Goal: Task Accomplishment & Management: Manage account settings

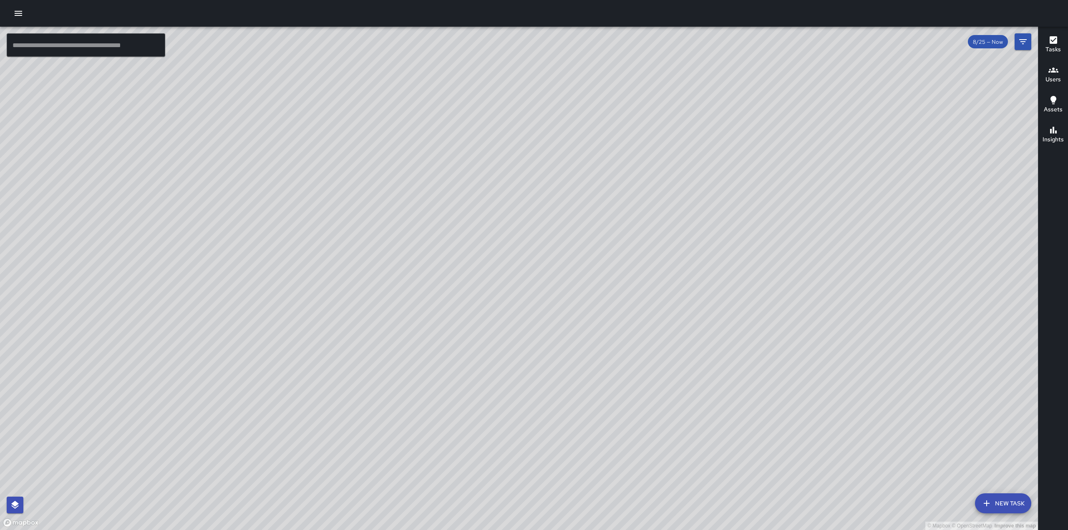
click at [16, 17] on icon "button" at bounding box center [18, 13] width 10 height 10
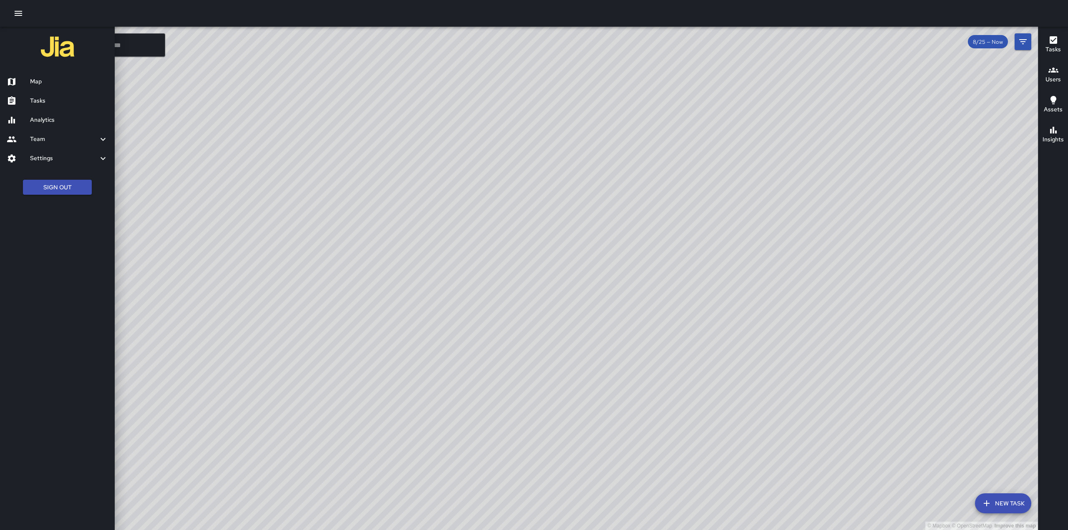
click at [43, 100] on h6 "Tasks" at bounding box center [69, 100] width 78 height 9
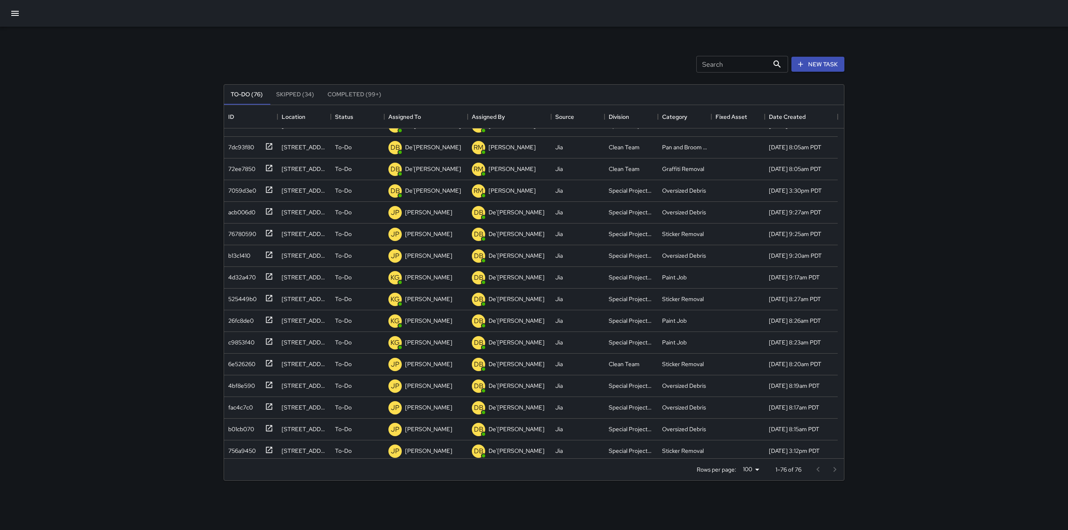
scroll to position [1319, 0]
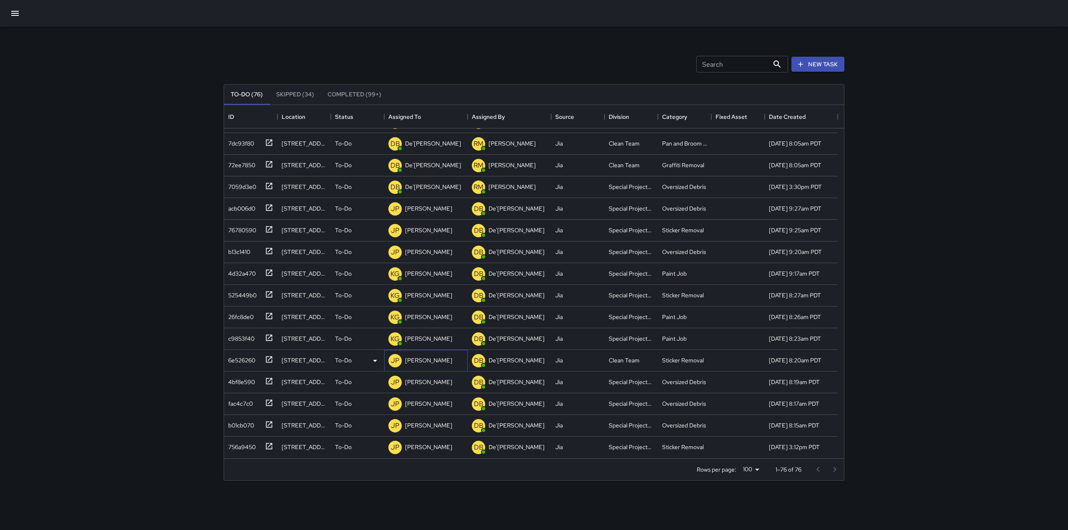
click at [419, 360] on p "[PERSON_NAME]" at bounding box center [428, 360] width 47 height 8
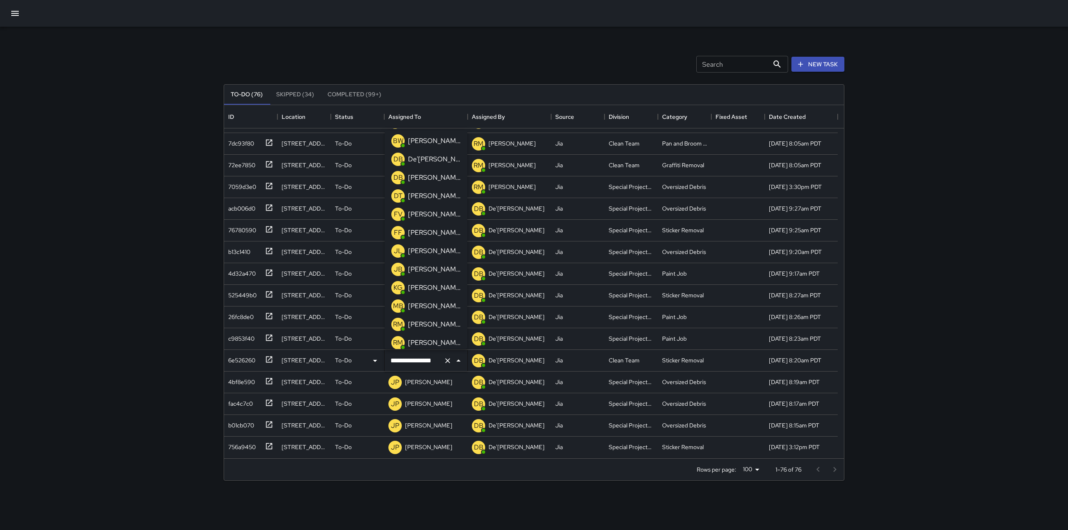
scroll to position [0, 0]
click at [431, 304] on p "[PERSON_NAME]" at bounding box center [434, 308] width 53 height 10
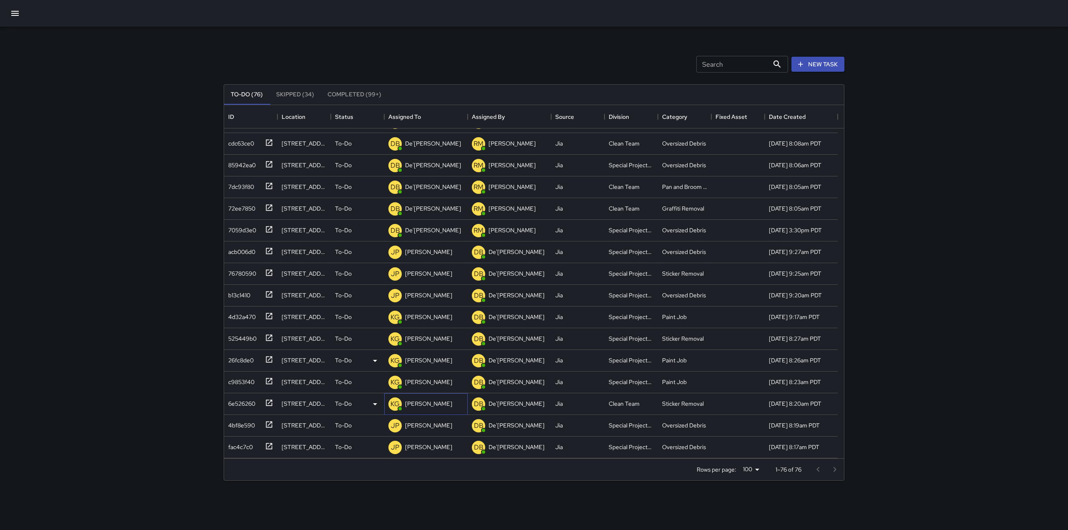
scroll to position [1319, 0]
click at [423, 384] on p "[PERSON_NAME]" at bounding box center [428, 382] width 47 height 8
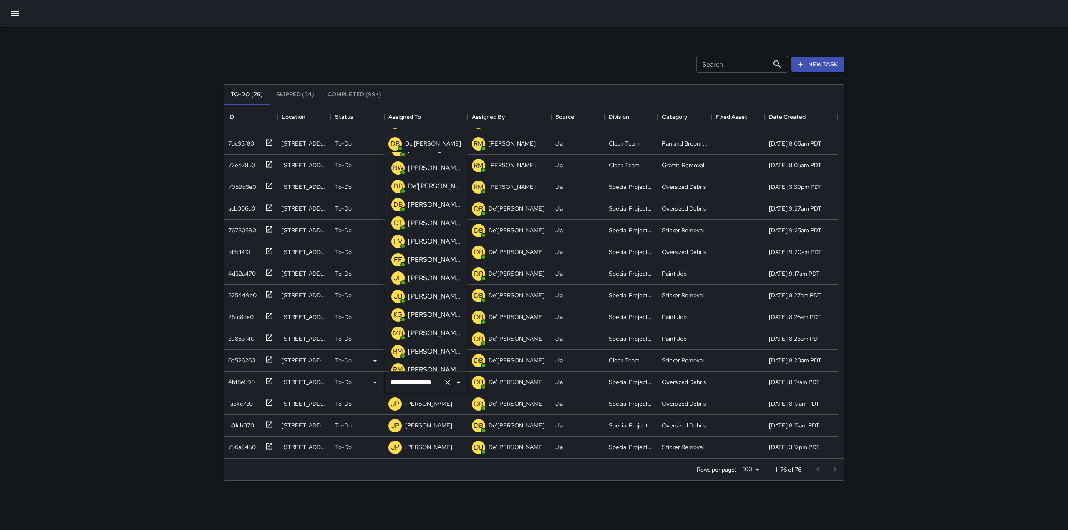
scroll to position [0, 0]
click at [430, 332] on p "[PERSON_NAME]" at bounding box center [434, 330] width 53 height 10
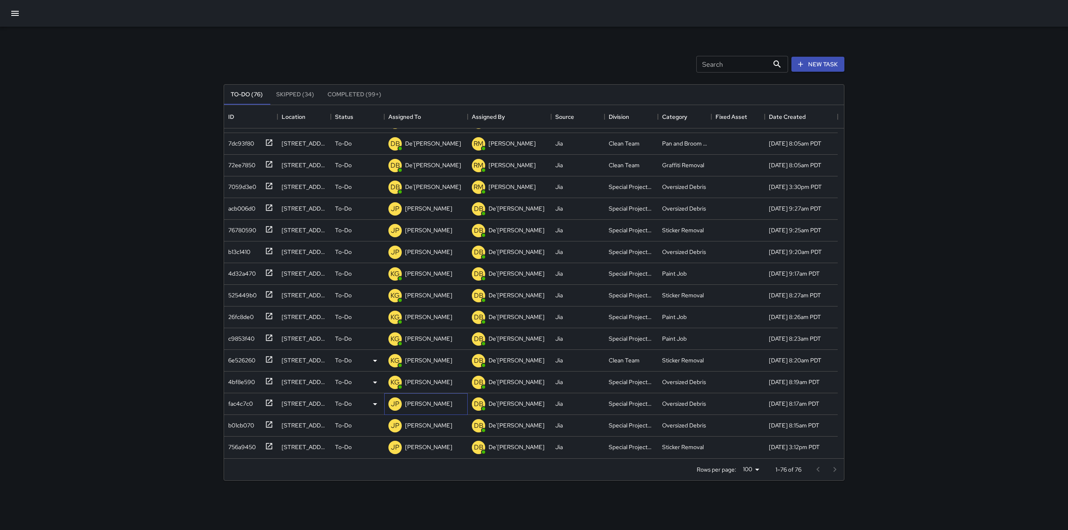
click at [426, 403] on p "[PERSON_NAME]" at bounding box center [428, 404] width 47 height 8
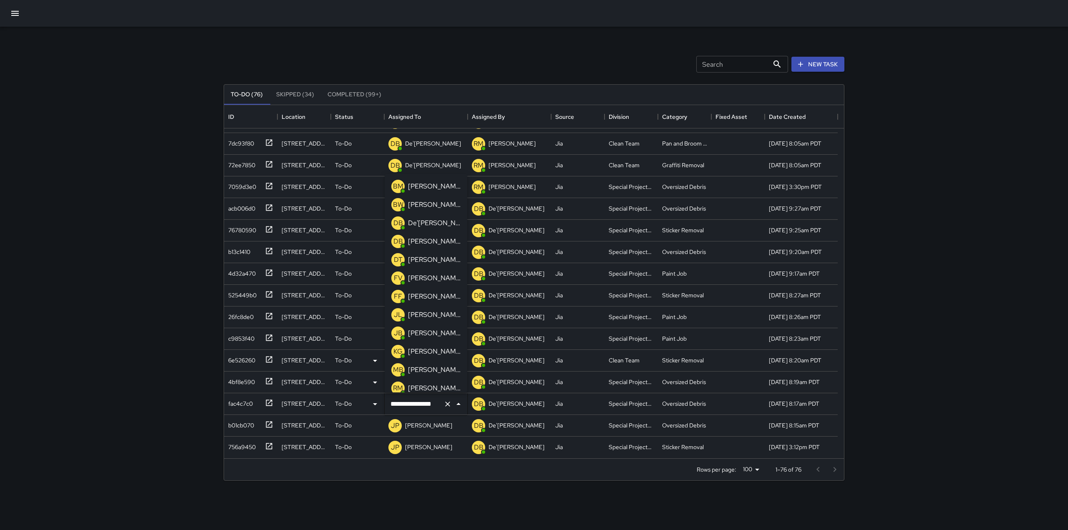
click at [426, 352] on p "[PERSON_NAME]" at bounding box center [434, 352] width 53 height 10
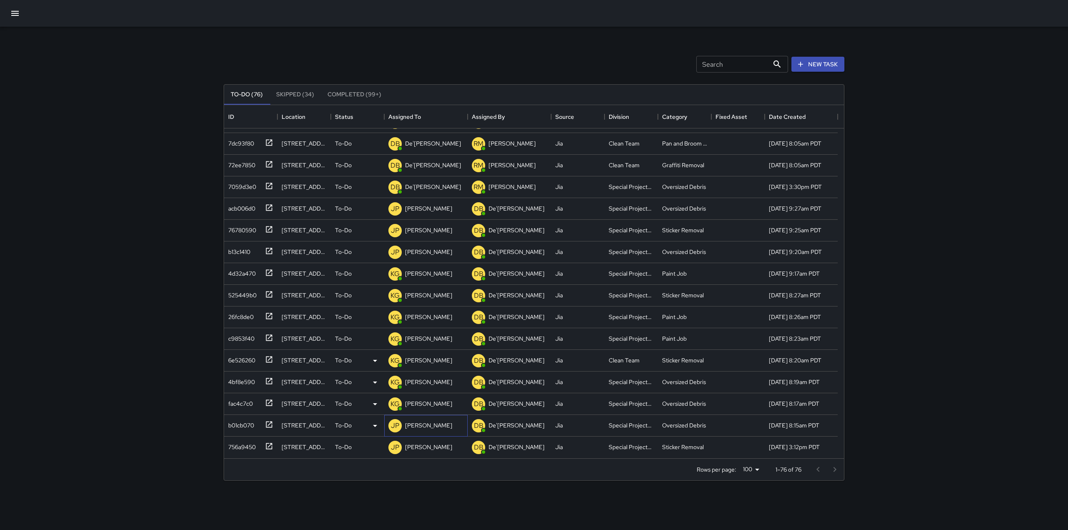
click at [421, 426] on p "[PERSON_NAME]" at bounding box center [428, 425] width 47 height 8
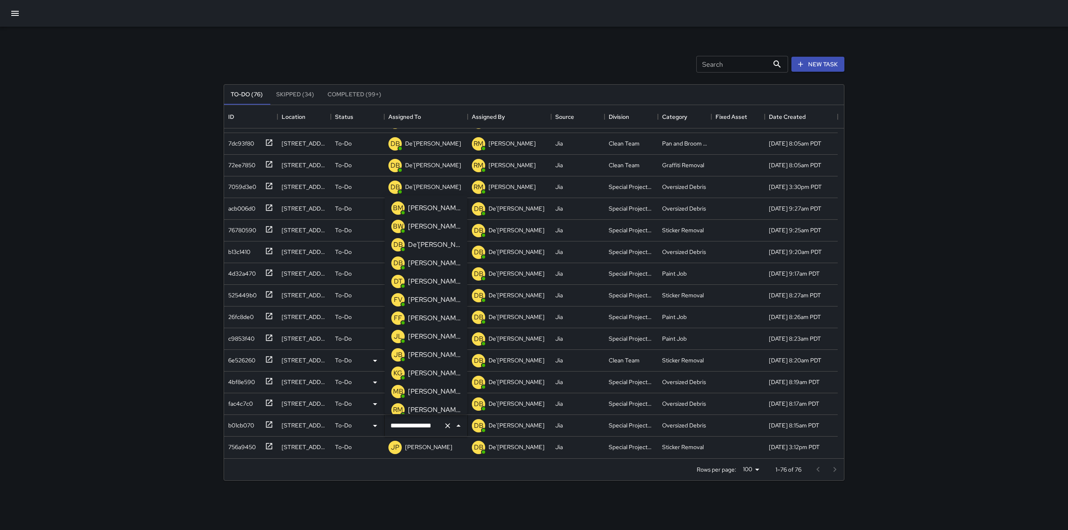
click at [430, 373] on p "[PERSON_NAME]" at bounding box center [434, 373] width 53 height 10
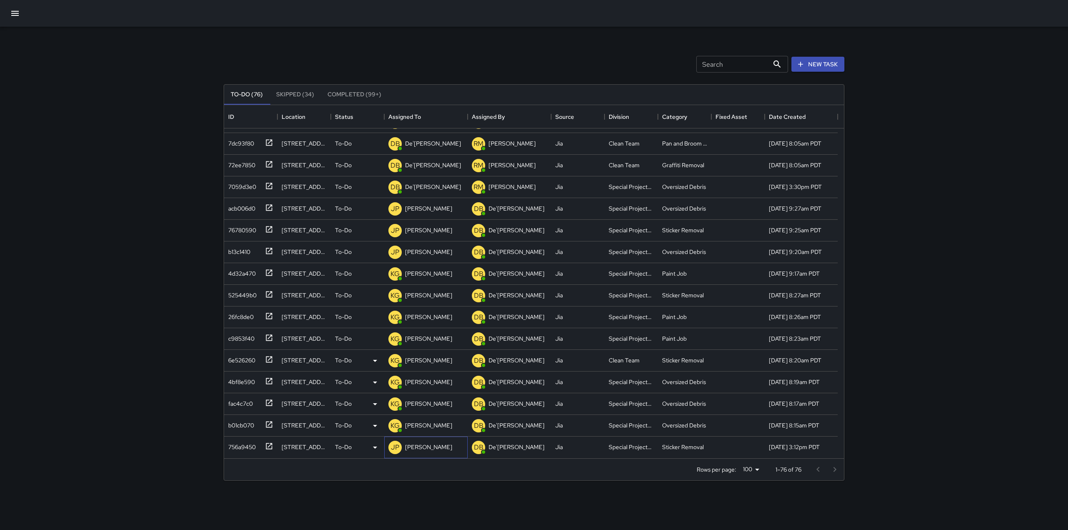
click at [423, 447] on p "[PERSON_NAME]" at bounding box center [428, 447] width 47 height 8
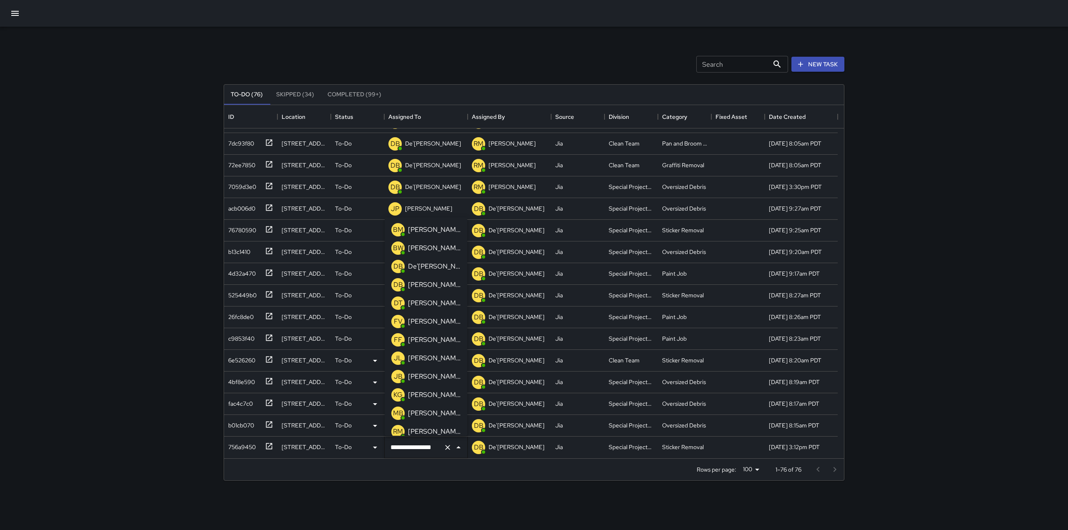
click at [424, 396] on p "[PERSON_NAME]" at bounding box center [434, 395] width 53 height 10
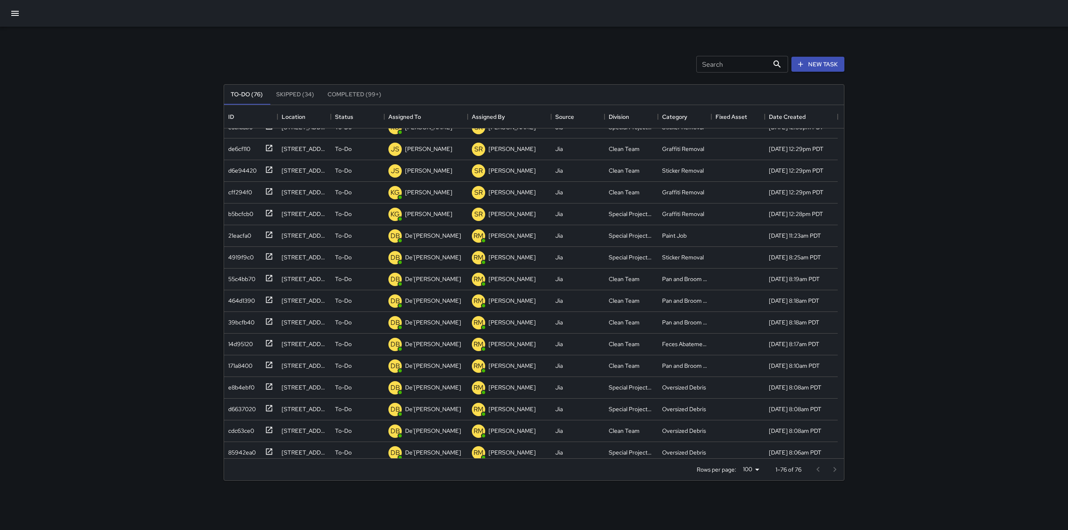
scroll to position [984, 0]
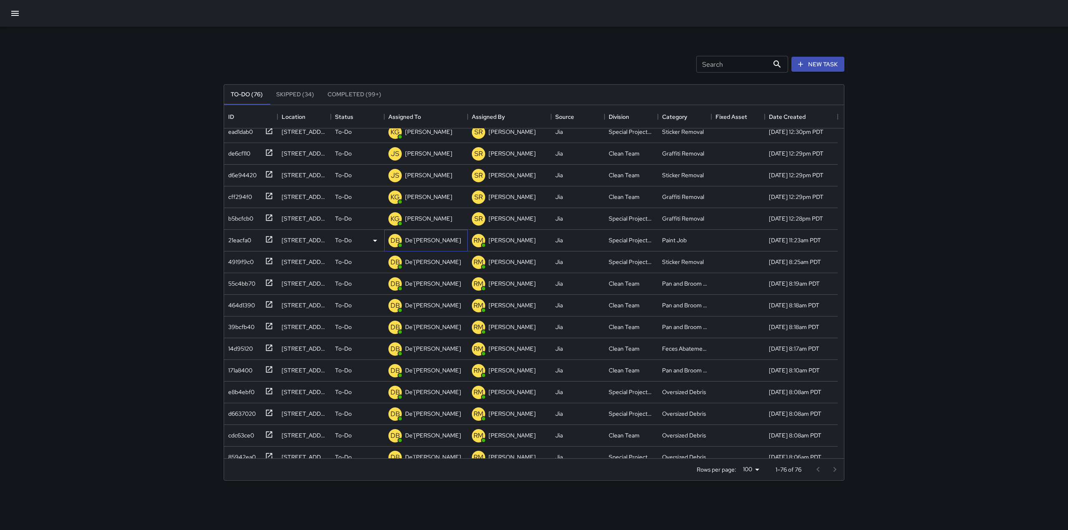
click at [440, 243] on p "De'[PERSON_NAME]" at bounding box center [433, 240] width 56 height 8
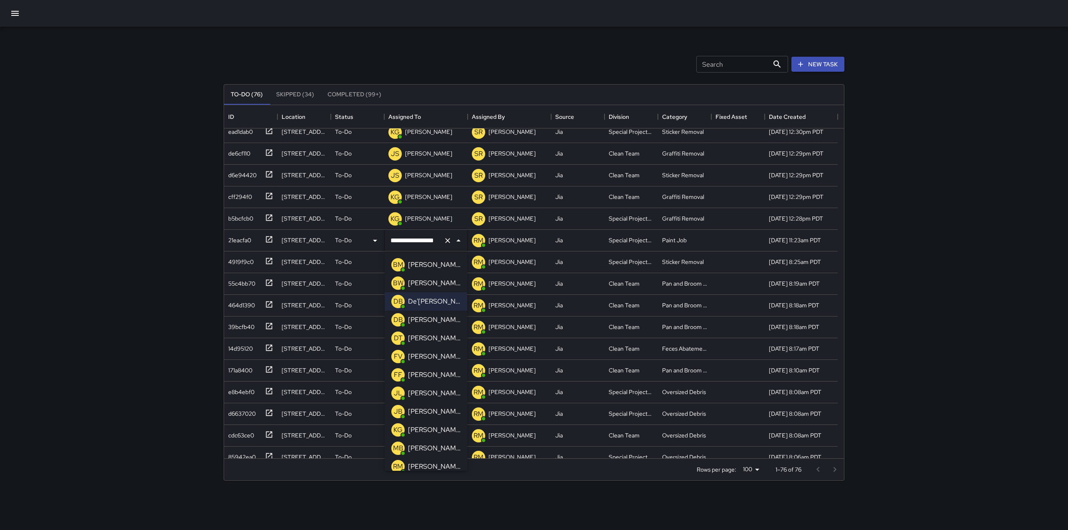
click at [413, 432] on p "[PERSON_NAME]" at bounding box center [434, 430] width 53 height 10
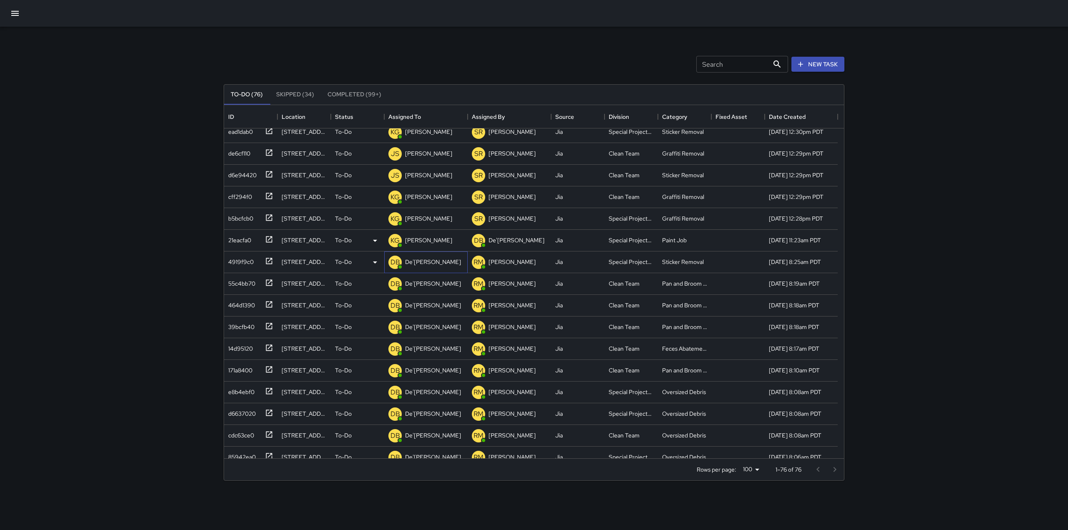
click at [426, 271] on div "DB De'[PERSON_NAME]" at bounding box center [425, 263] width 83 height 22
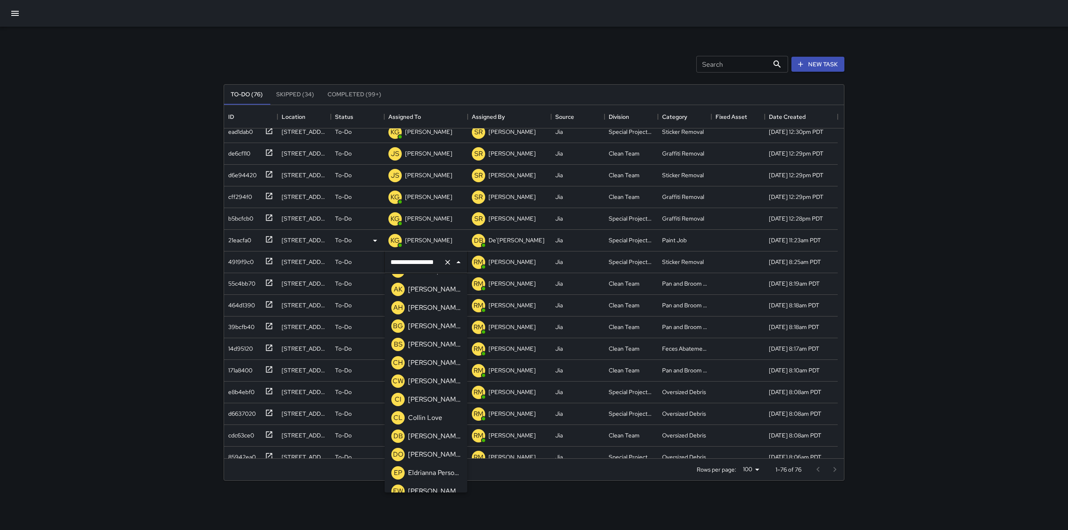
scroll to position [0, 0]
click at [415, 447] on p "[PERSON_NAME]" at bounding box center [434, 452] width 53 height 10
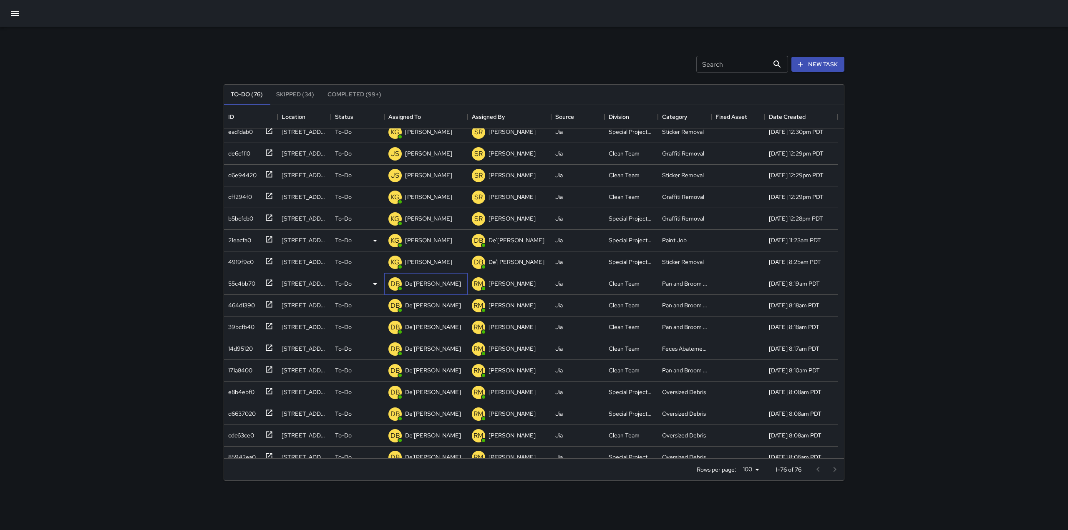
click at [427, 285] on p "De'[PERSON_NAME]" at bounding box center [433, 284] width 56 height 8
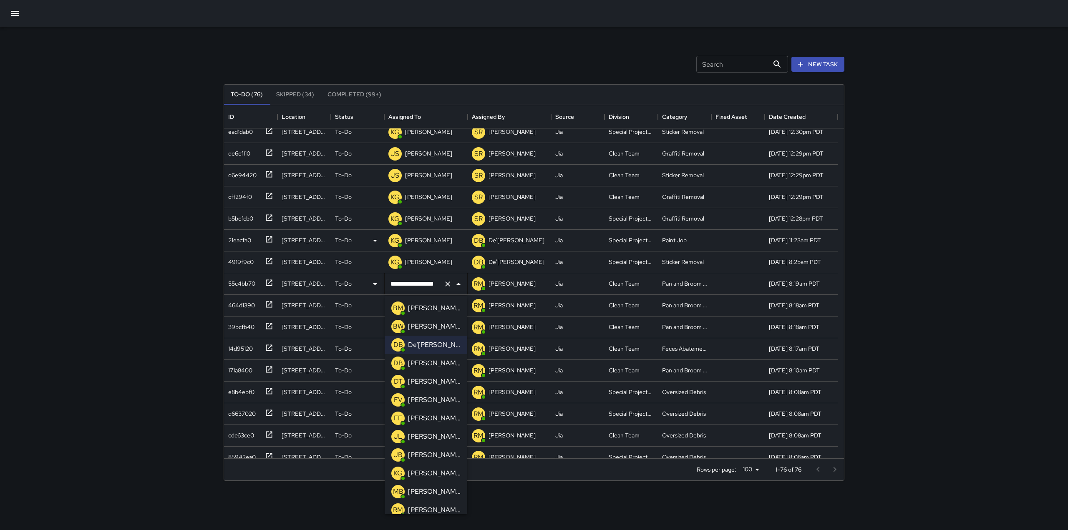
click at [430, 365] on p "[PERSON_NAME]" at bounding box center [434, 363] width 53 height 10
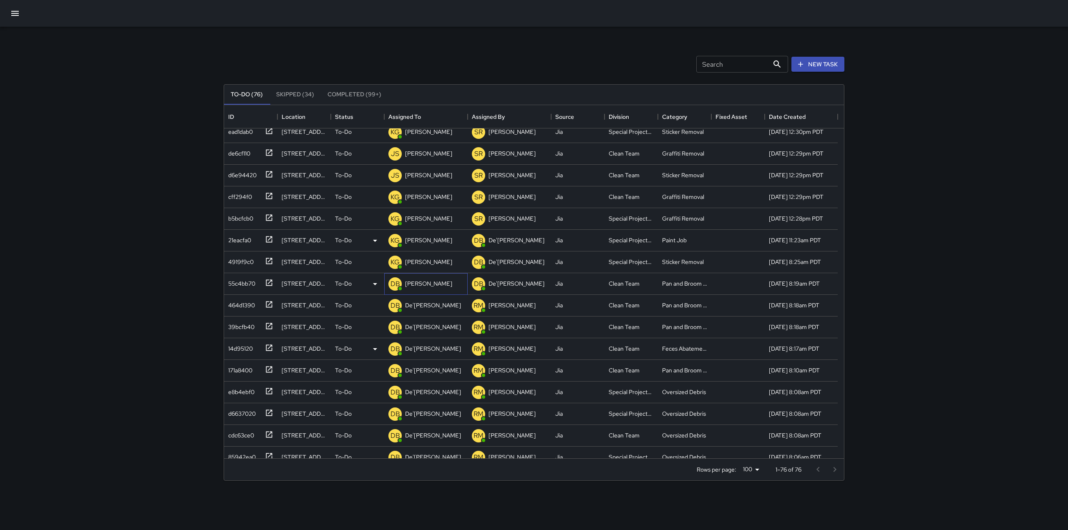
scroll to position [984, 0]
click at [424, 301] on p "De'[PERSON_NAME]" at bounding box center [433, 305] width 56 height 8
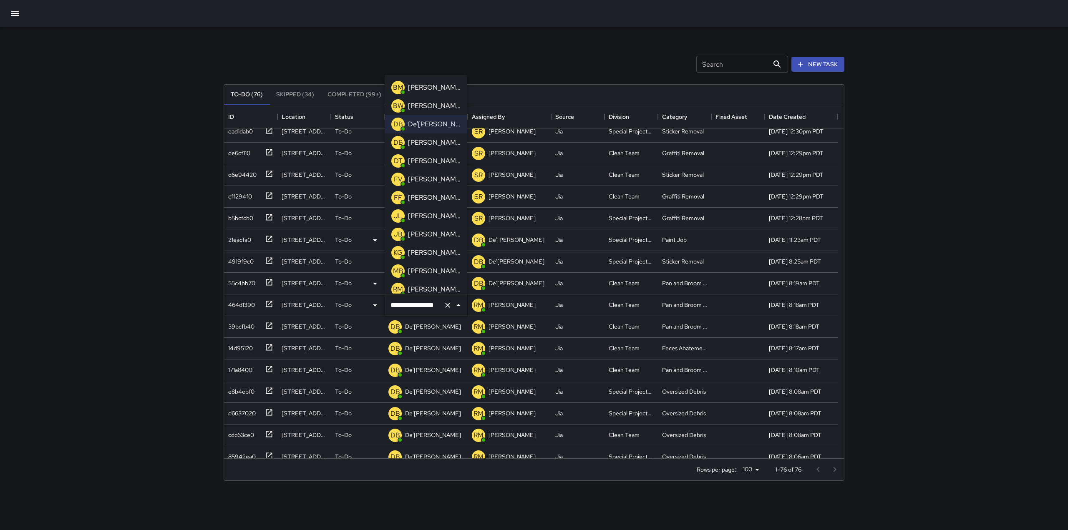
click at [429, 148] on div "[PERSON_NAME]" at bounding box center [434, 142] width 56 height 13
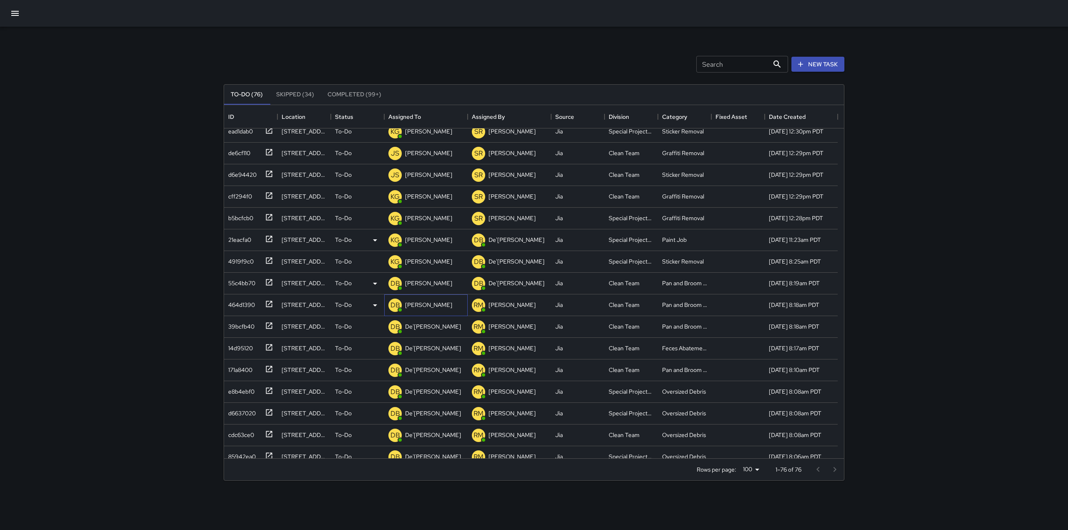
scroll to position [962, 0]
click at [431, 350] on p "De'[PERSON_NAME]" at bounding box center [433, 348] width 56 height 8
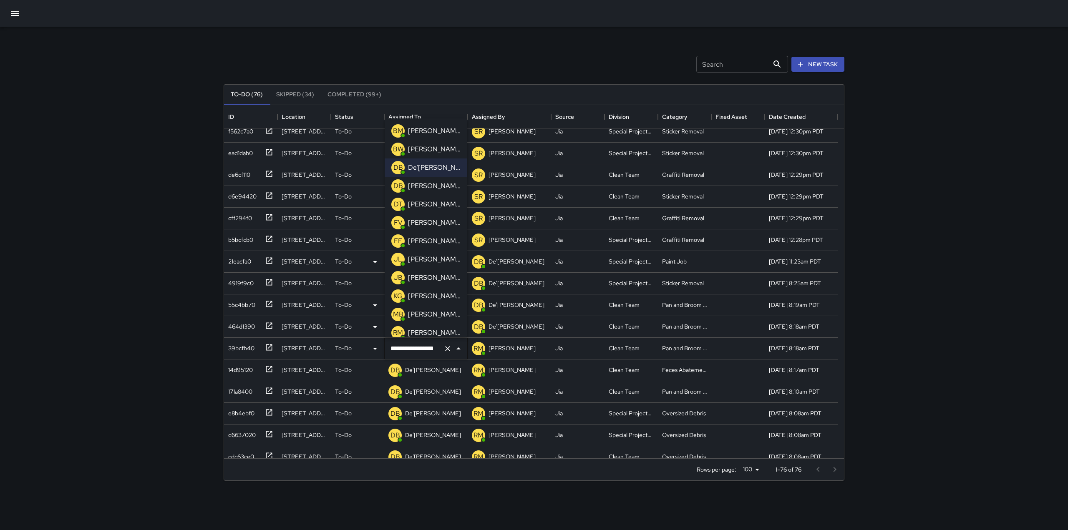
click at [428, 185] on p "[PERSON_NAME]" at bounding box center [434, 186] width 53 height 10
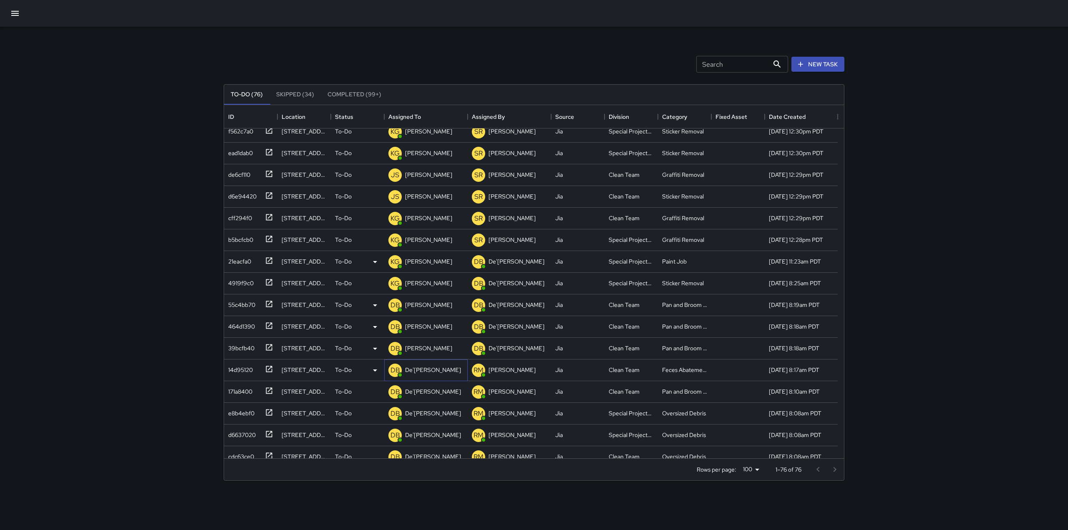
click at [420, 365] on div "De'[PERSON_NAME]" at bounding box center [433, 370] width 59 height 12
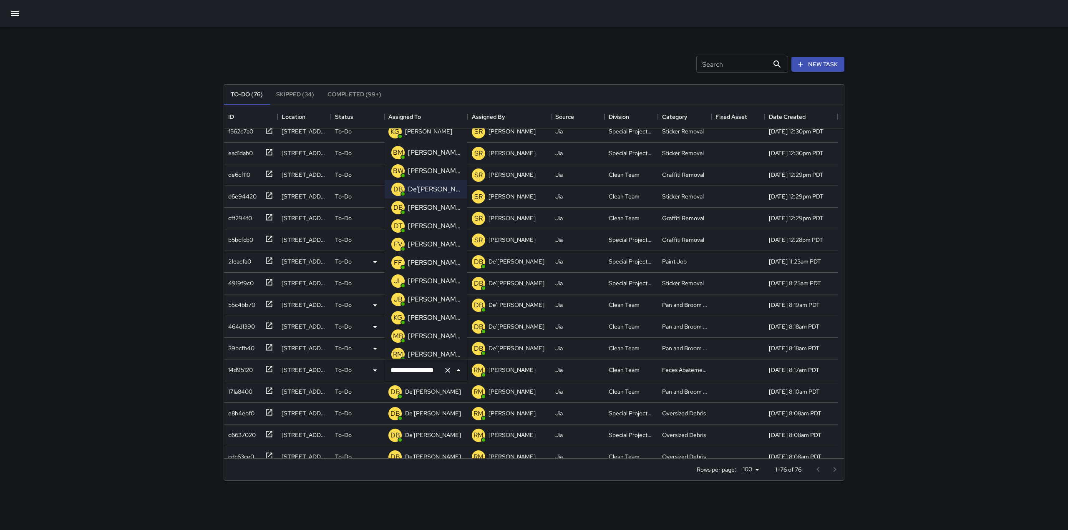
click at [426, 209] on p "[PERSON_NAME]" at bounding box center [434, 208] width 53 height 10
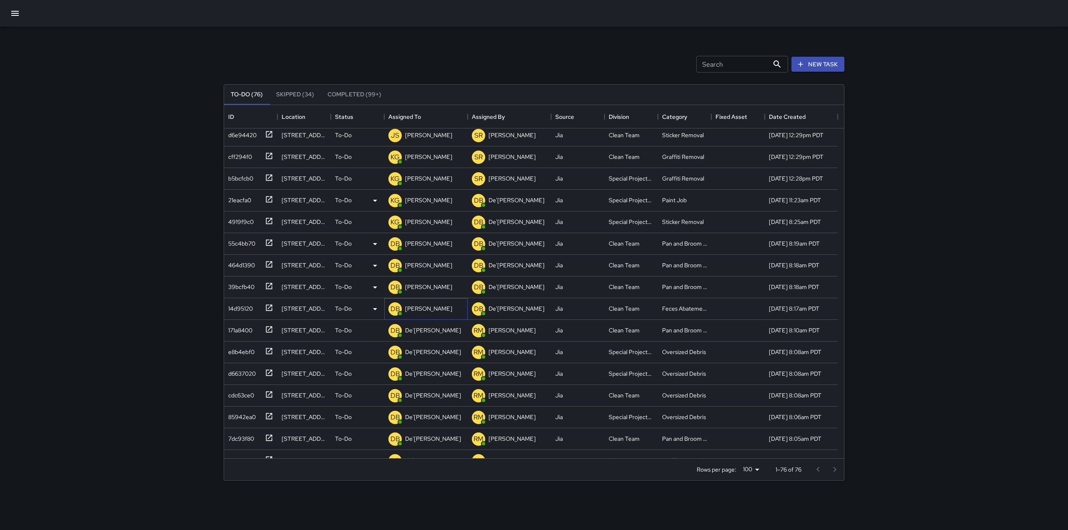
scroll to position [1024, 0]
click at [431, 348] on p "De'[PERSON_NAME]" at bounding box center [433, 352] width 56 height 8
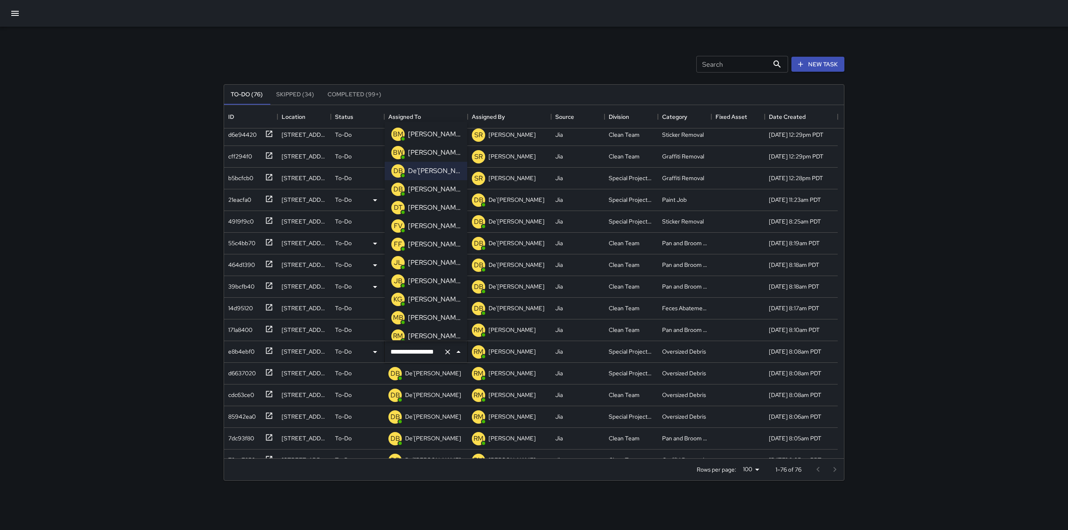
click at [420, 297] on p "[PERSON_NAME]" at bounding box center [434, 300] width 53 height 10
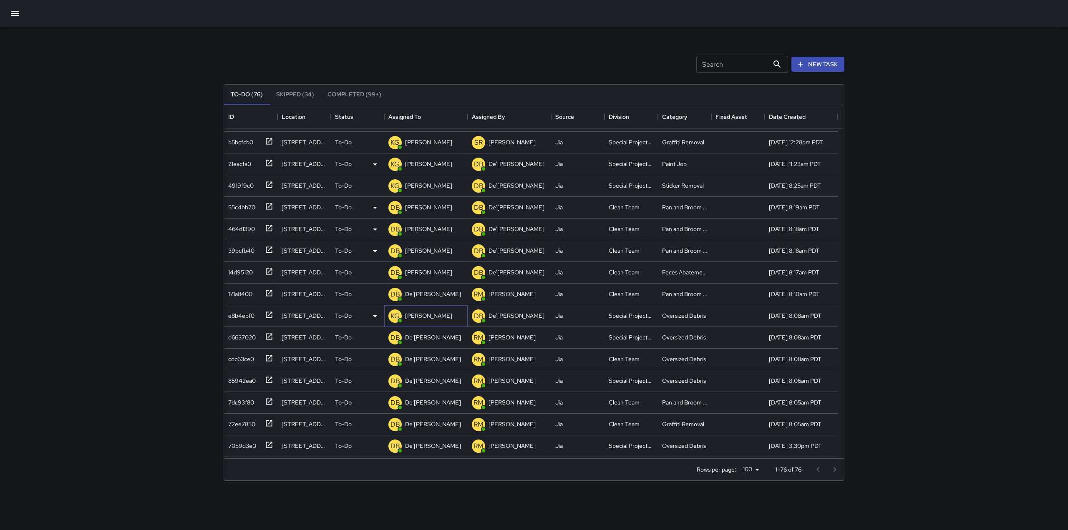
scroll to position [1060, 0]
click at [426, 336] on p "De'[PERSON_NAME]" at bounding box center [433, 337] width 56 height 8
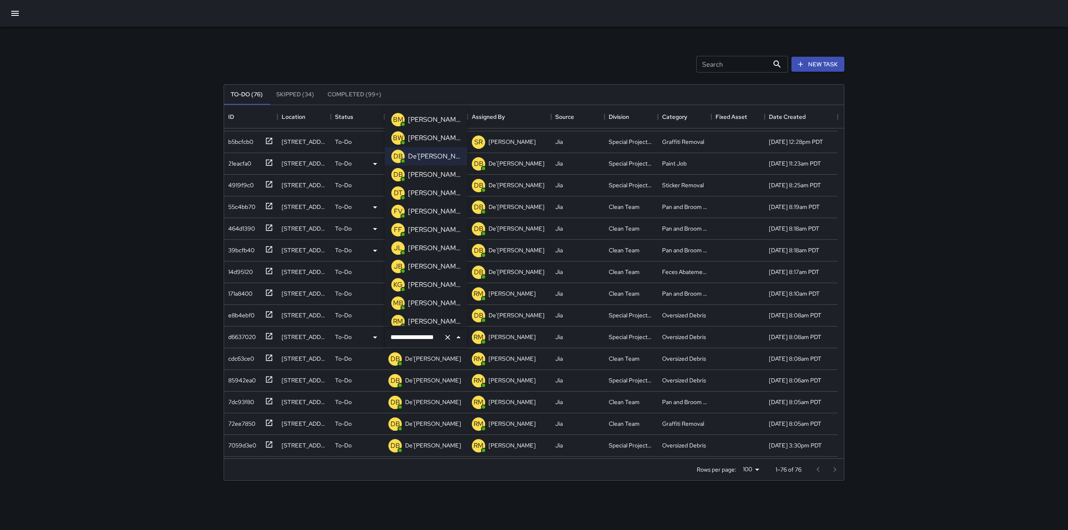
click at [416, 287] on p "[PERSON_NAME]" at bounding box center [434, 285] width 53 height 10
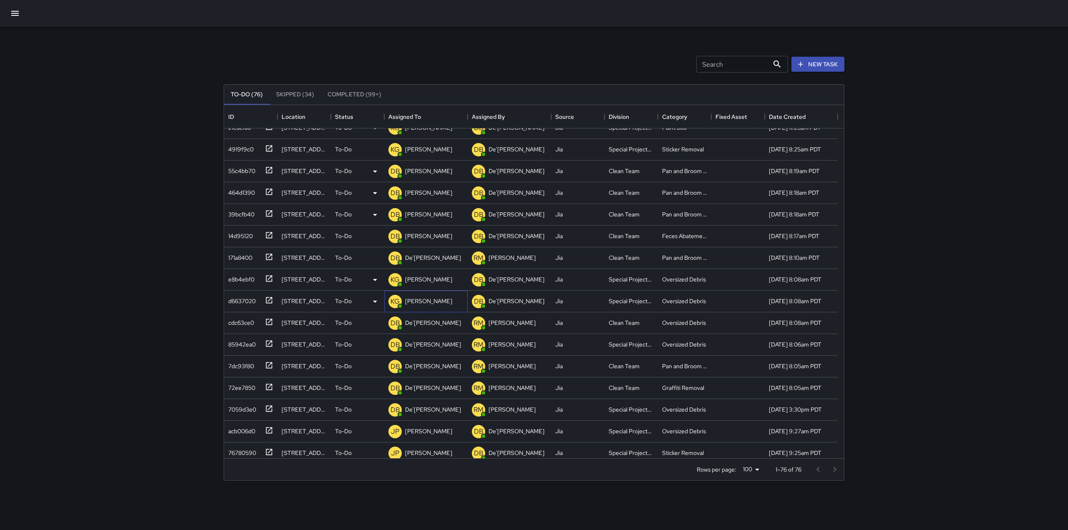
scroll to position [1114, 0]
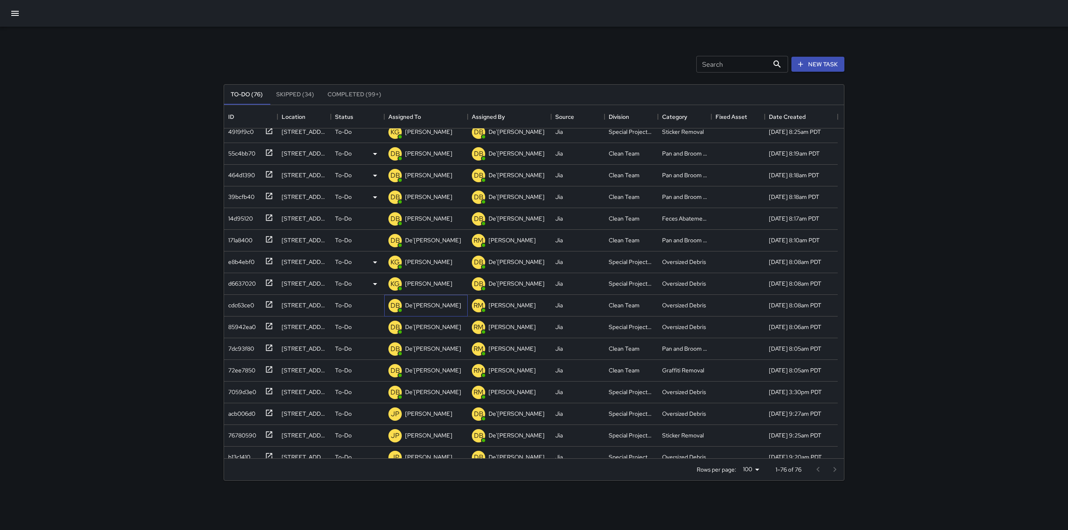
click at [421, 306] on p "De'[PERSON_NAME]" at bounding box center [433, 305] width 56 height 8
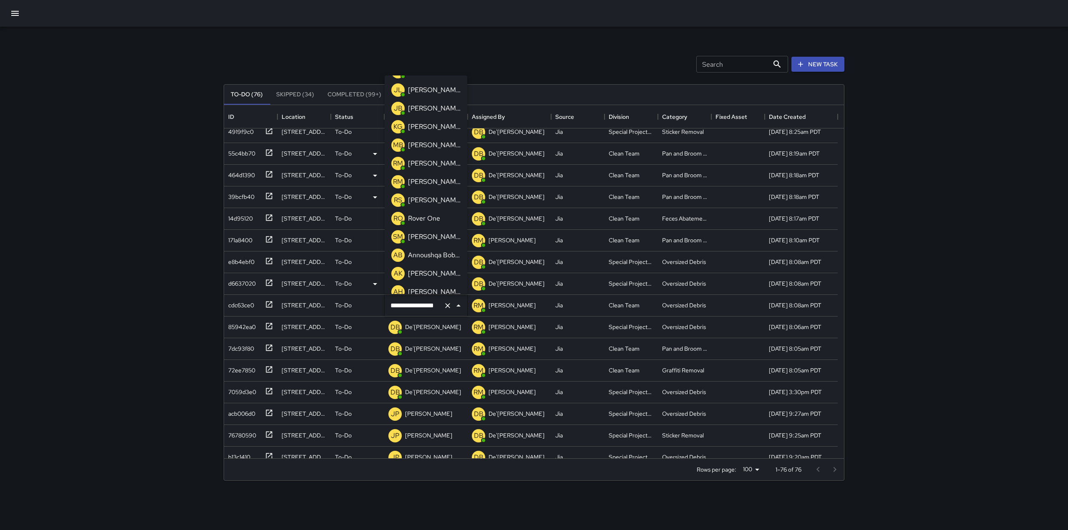
scroll to position [0, 0]
click at [421, 251] on p "[PERSON_NAME]" at bounding box center [434, 253] width 53 height 10
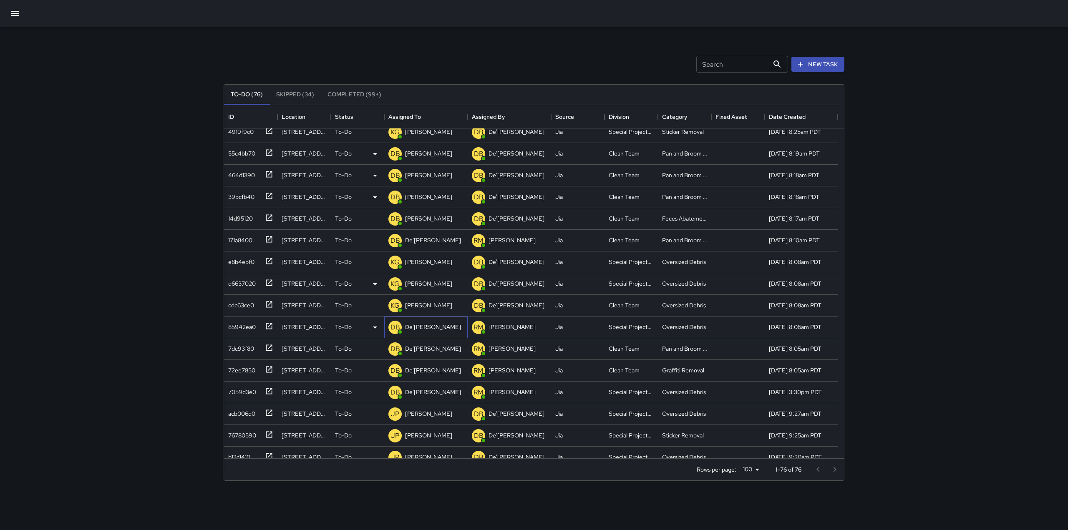
click at [433, 324] on p "De'[PERSON_NAME]" at bounding box center [433, 327] width 56 height 8
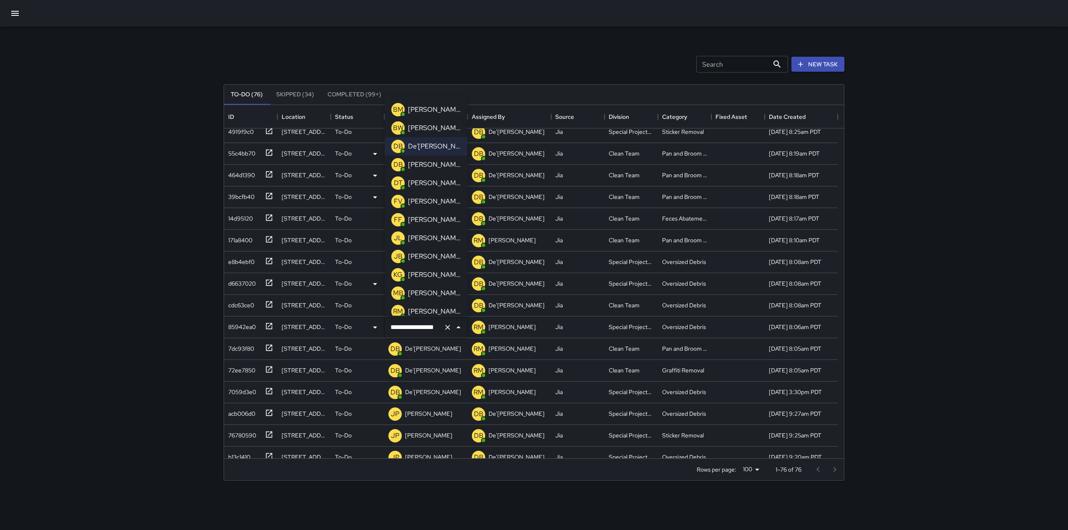
click at [423, 270] on p "[PERSON_NAME]" at bounding box center [434, 275] width 53 height 10
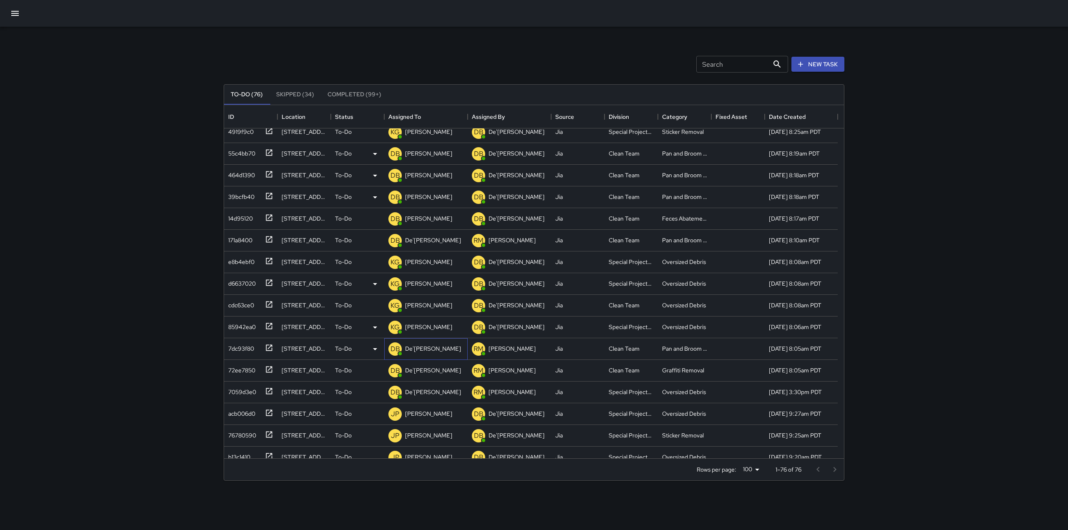
click at [421, 348] on p "De'[PERSON_NAME]" at bounding box center [433, 349] width 56 height 8
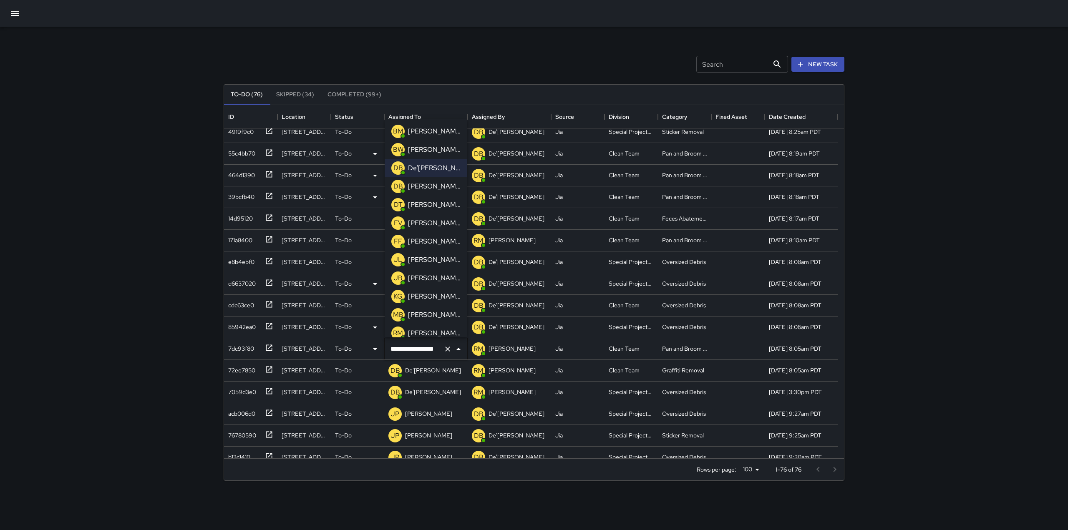
click at [417, 293] on p "[PERSON_NAME]" at bounding box center [434, 297] width 53 height 10
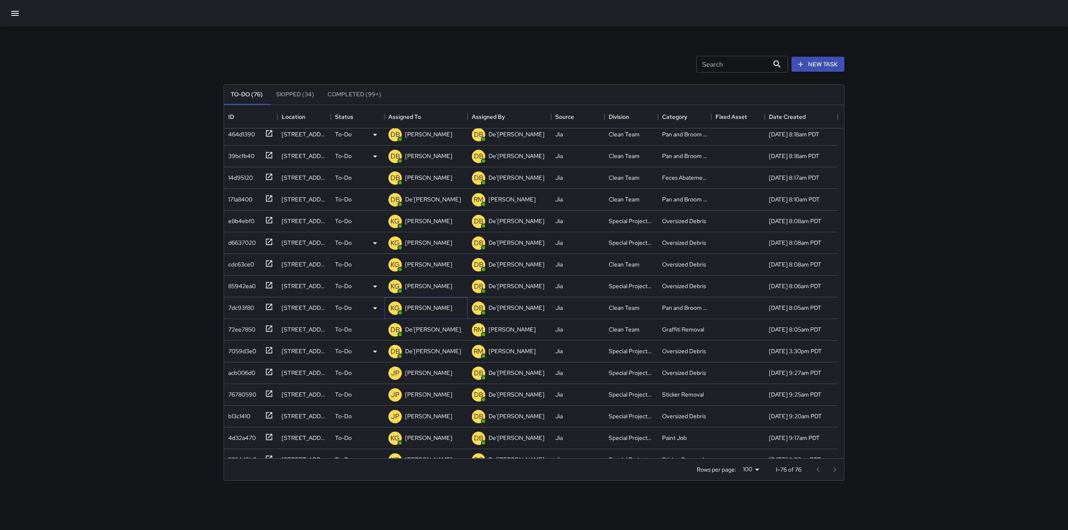
scroll to position [1158, 0]
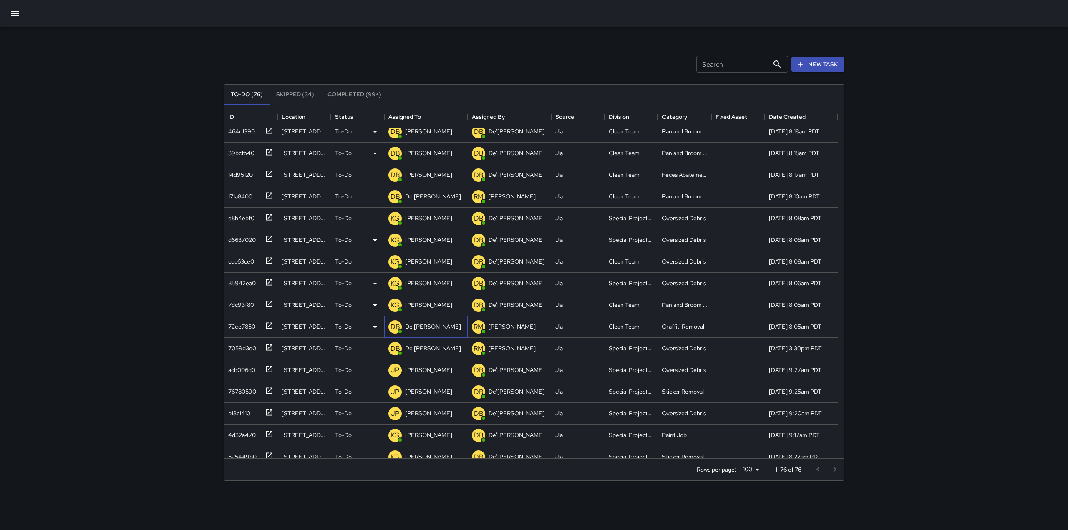
click at [431, 324] on p "De'[PERSON_NAME]" at bounding box center [433, 327] width 56 height 8
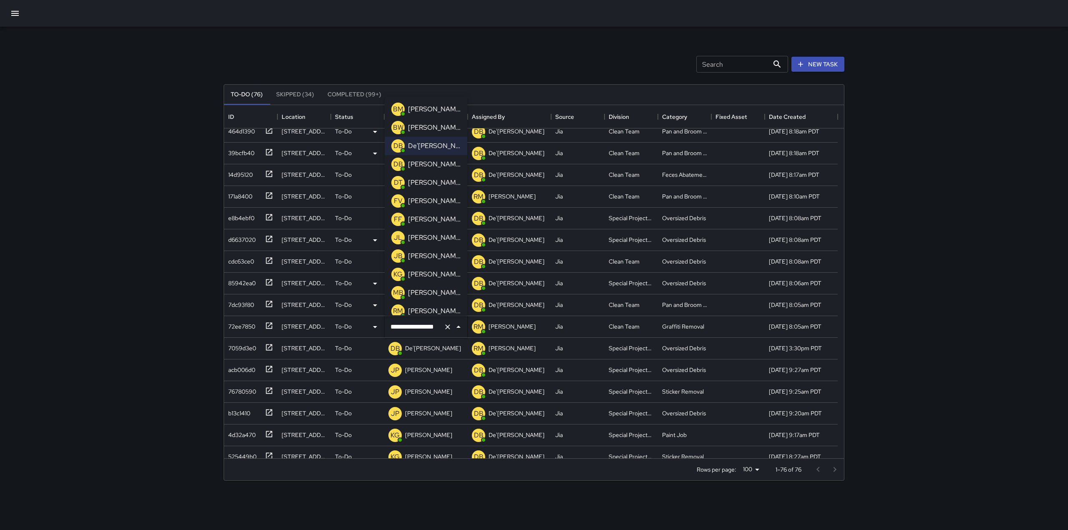
click at [414, 272] on p "[PERSON_NAME]" at bounding box center [434, 275] width 53 height 10
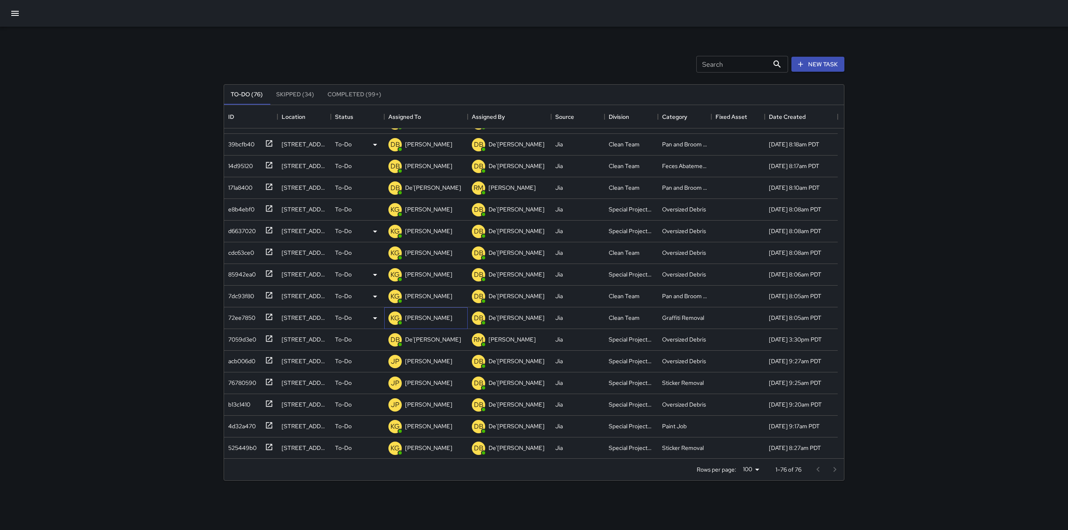
scroll to position [1175, 0]
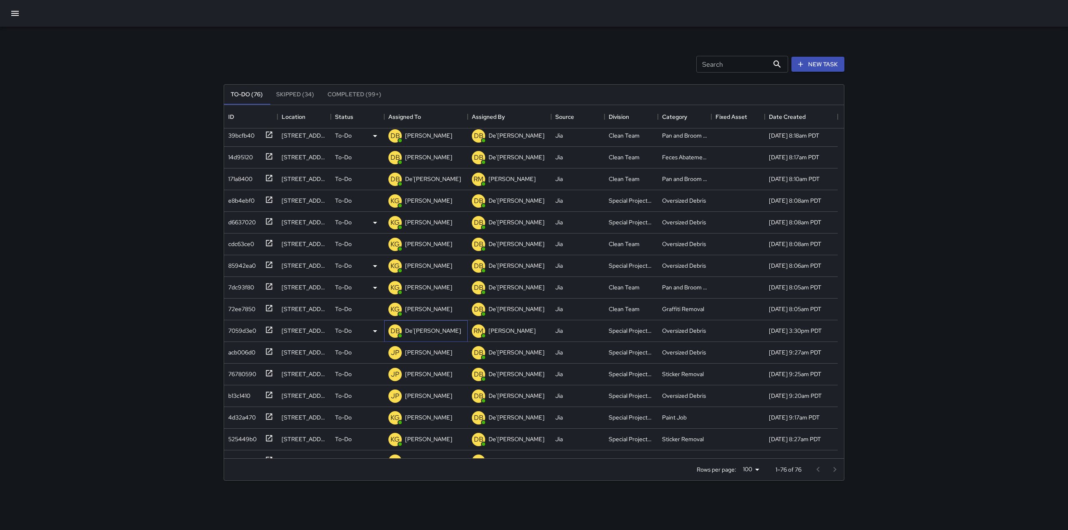
click at [427, 329] on p "De'[PERSON_NAME]" at bounding box center [433, 331] width 56 height 8
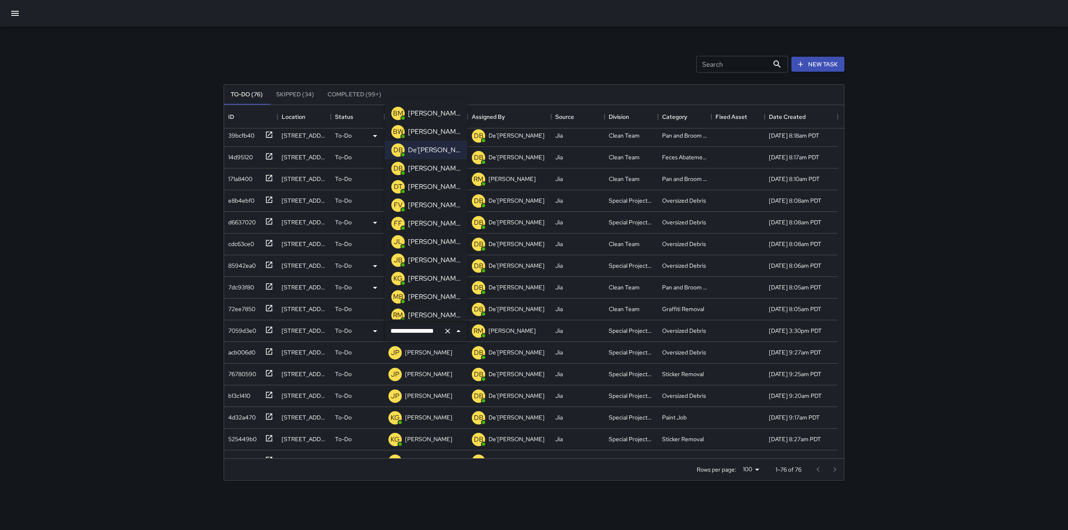
click at [424, 281] on p "[PERSON_NAME]" at bounding box center [434, 279] width 53 height 10
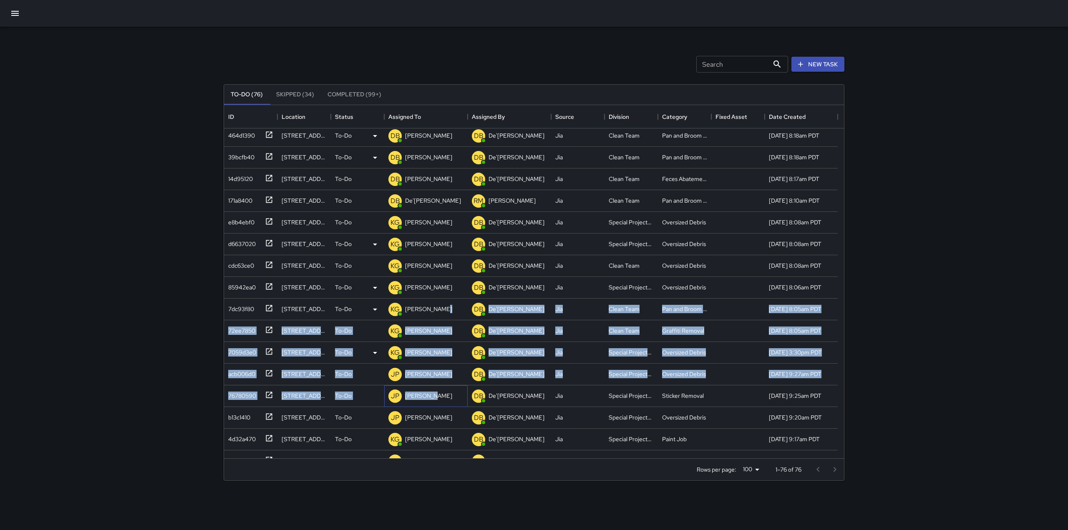
drag, startPoint x: 431, startPoint y: 399, endPoint x: 442, endPoint y: 293, distance: 106.5
click at [442, 293] on div "4919f9c0 [STREET_ADDRESS] To-Do KG [PERSON_NAME] DB De'Ante [PERSON_NAME] Speci…" at bounding box center [531, 310] width 614 height 456
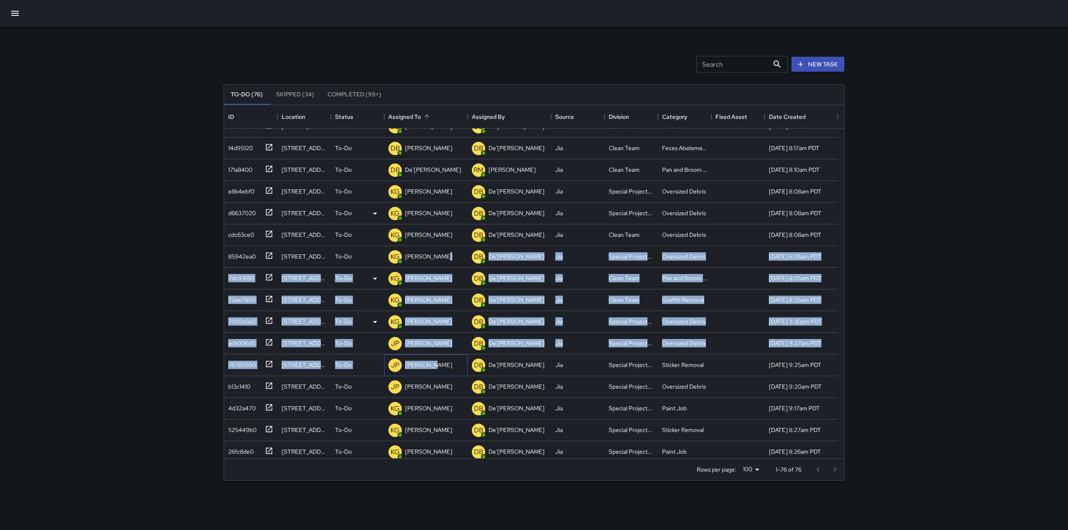
scroll to position [1185, 0]
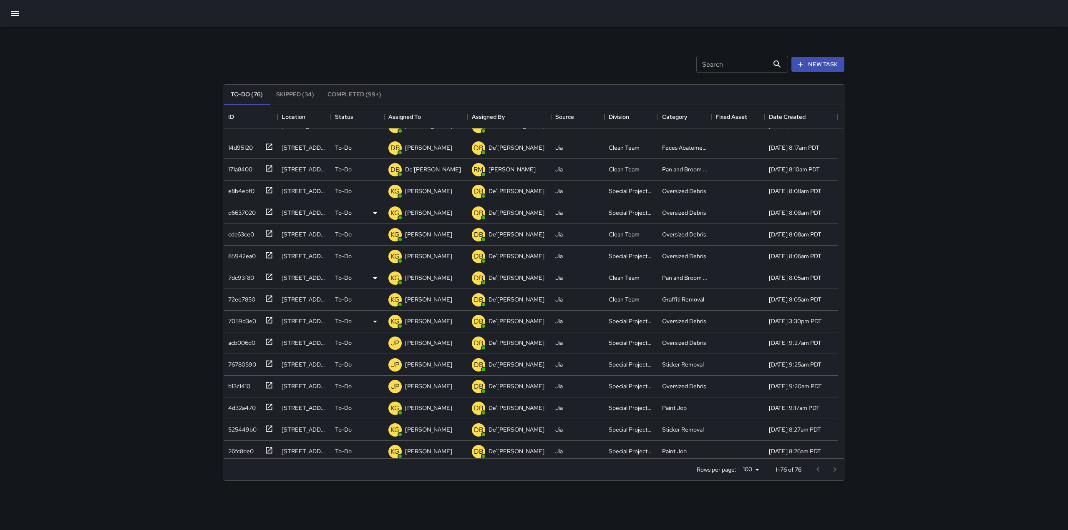
click at [462, 48] on div "Search Search New Task" at bounding box center [534, 64] width 624 height 43
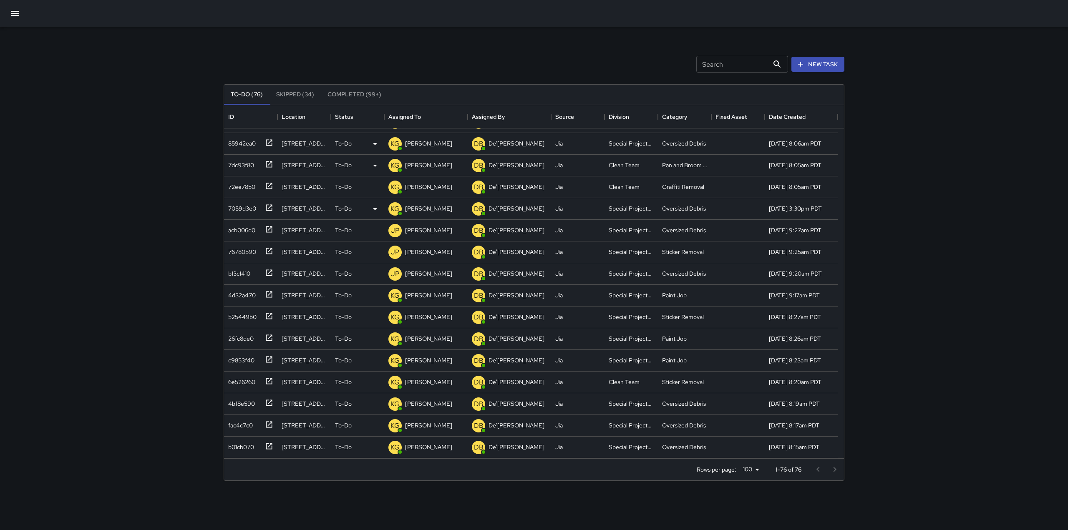
scroll to position [1297, 0]
click at [432, 255] on p "[PERSON_NAME]" at bounding box center [428, 252] width 47 height 8
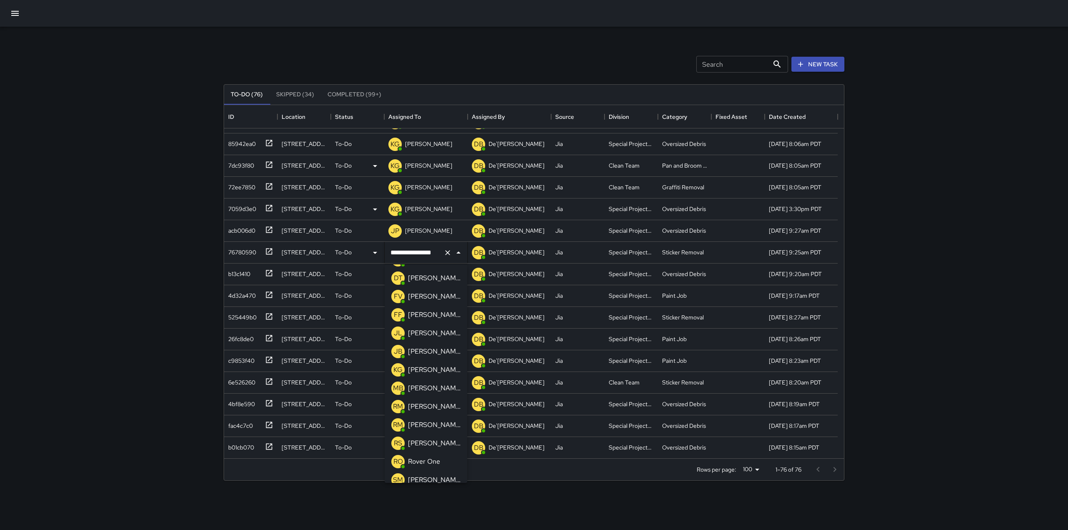
scroll to position [0, 0]
click at [410, 439] on p "[PERSON_NAME]" at bounding box center [434, 442] width 53 height 10
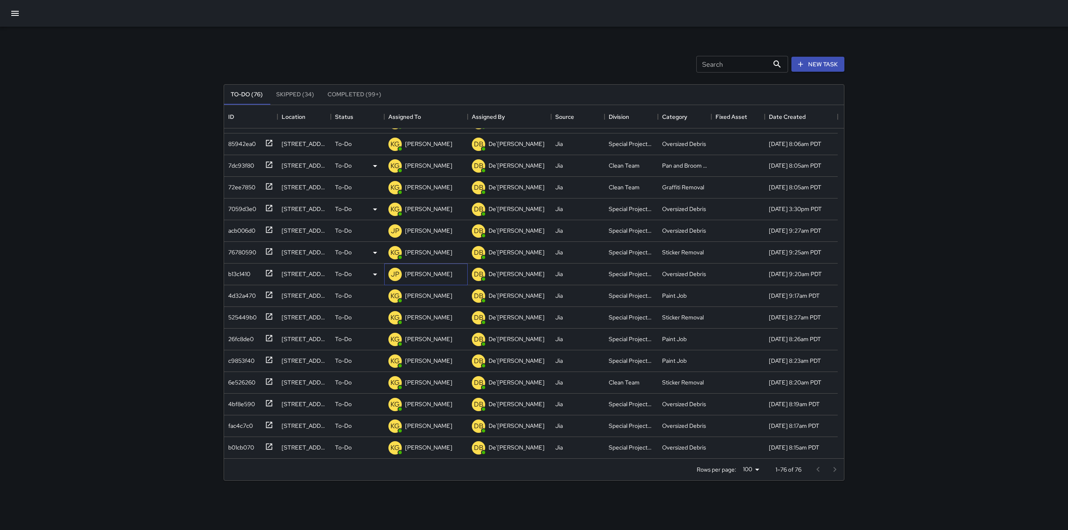
click at [431, 266] on div "JP [PERSON_NAME]" at bounding box center [420, 274] width 67 height 17
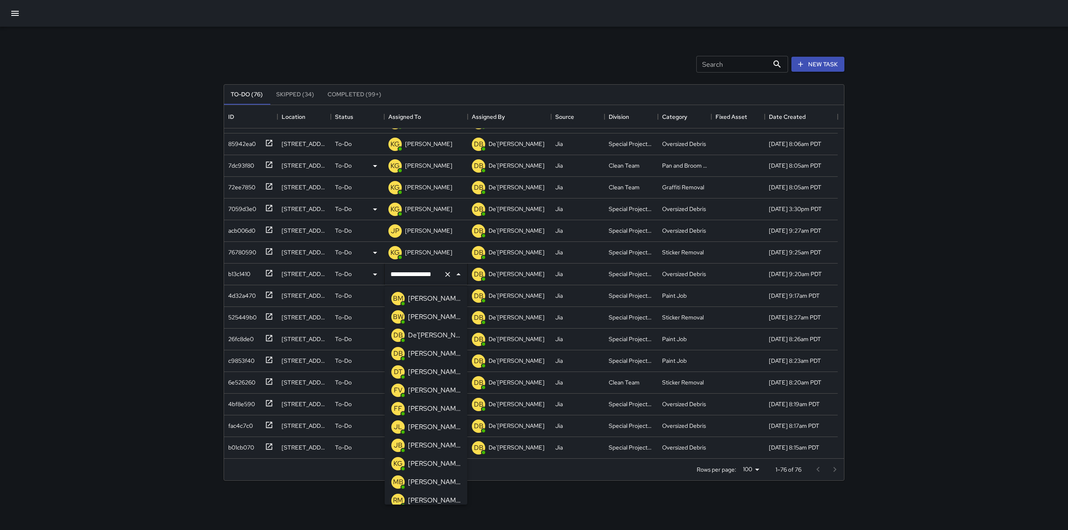
click at [424, 466] on p "[PERSON_NAME]" at bounding box center [434, 464] width 53 height 10
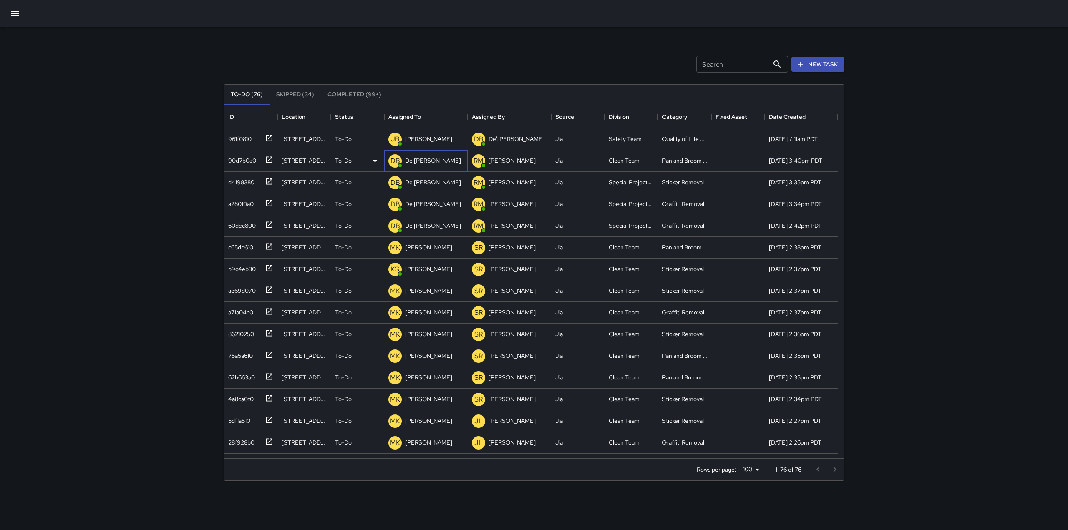
click at [421, 164] on p "De'[PERSON_NAME]" at bounding box center [433, 160] width 56 height 8
click at [419, 88] on div "To-Do (76) Skipped (34) Completed (99+)" at bounding box center [534, 95] width 620 height 20
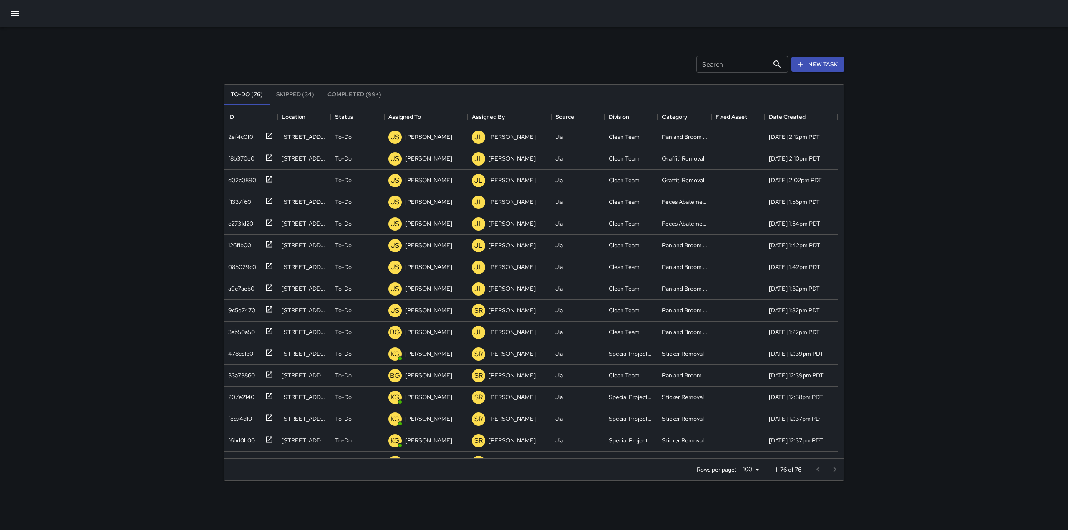
scroll to position [480, 0]
